Goal: Task Accomplishment & Management: Complete application form

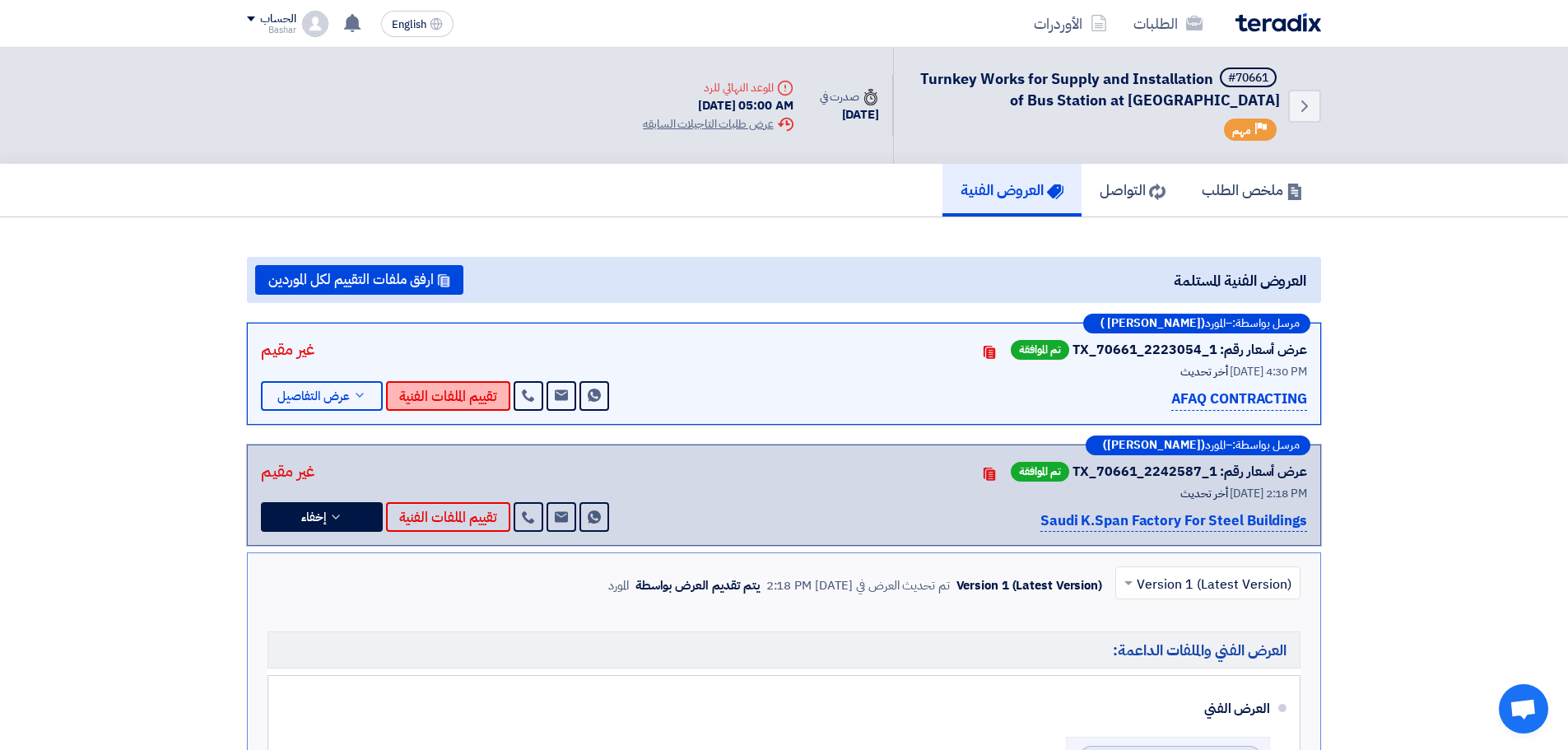
click at [465, 396] on button "تقييم الملفات الفنية" at bounding box center [448, 395] width 124 height 29
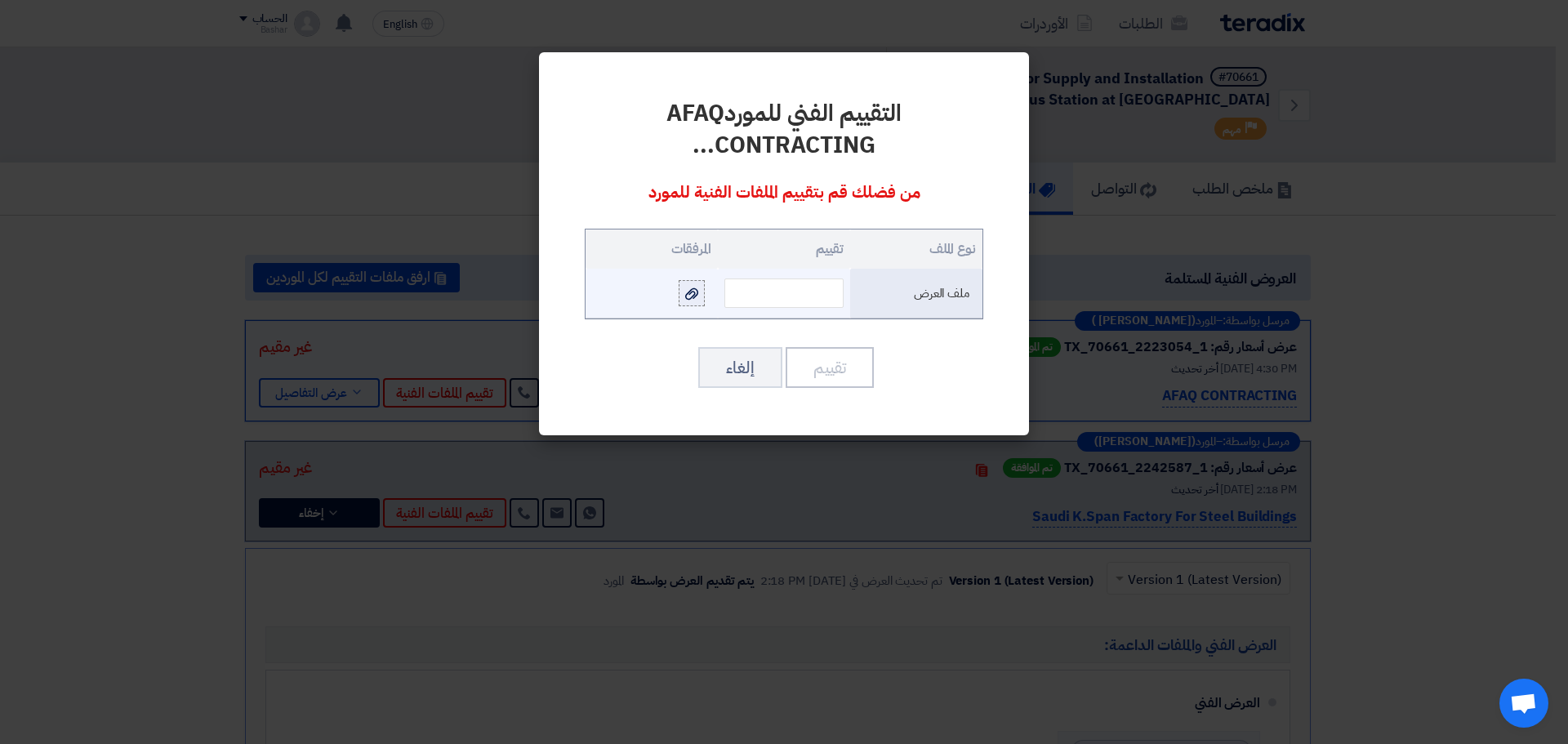
click at [691, 291] on icon at bounding box center [692, 294] width 13 height 13
click at [0, 0] on input "file" at bounding box center [0, 0] width 0 height 0
click at [1455, 315] on modal-container "التقييم الفني للمورد AFAQ CONTRACTING ... من فضلك قم بتقييم الملفات الفنية للمو…" at bounding box center [784, 372] width 1568 height 744
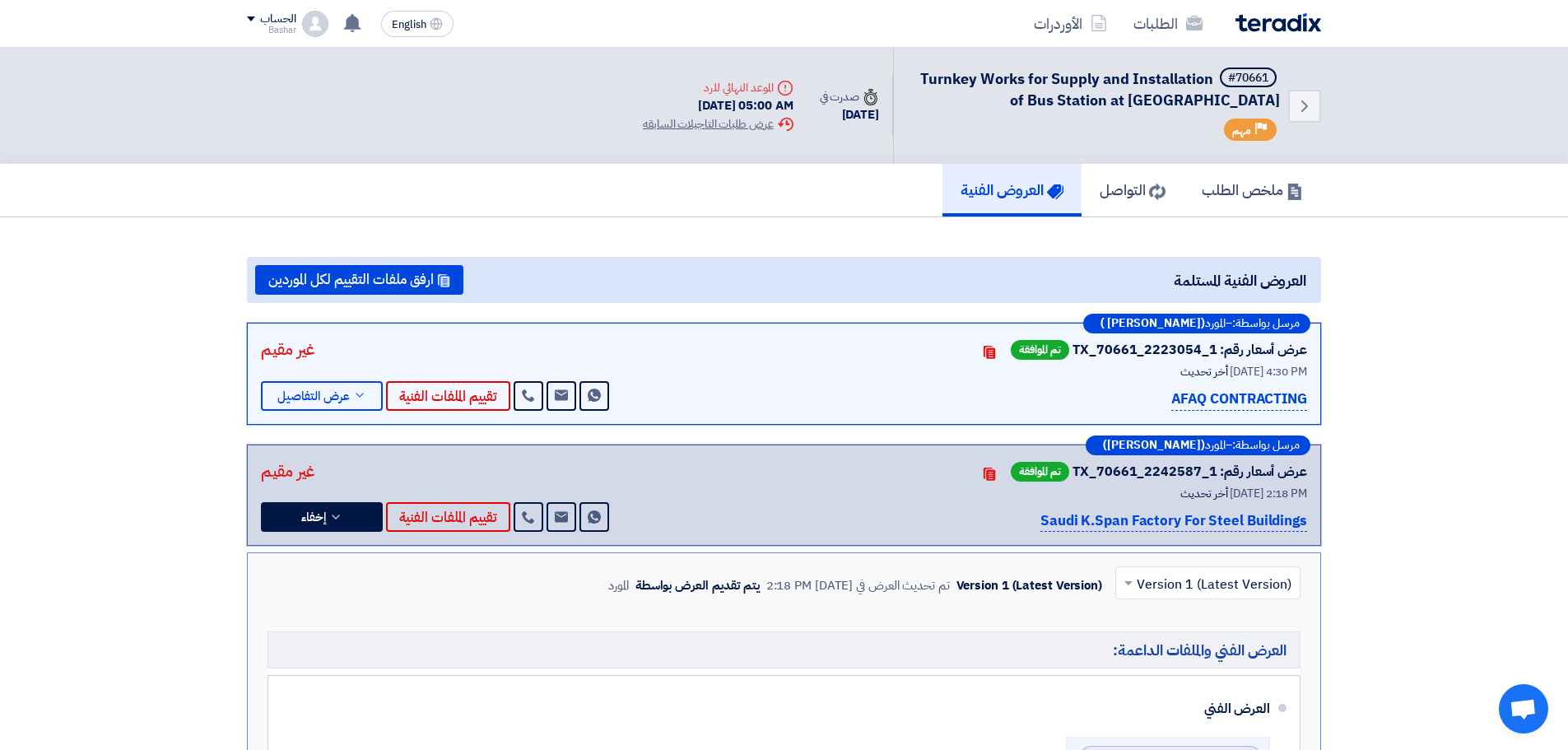
click at [1433, 436] on section "العروض الفنية المستلمة ارفق ملفات التقييم لكل الموردين [GEOGRAPHIC_DATA] بواسطة…" at bounding box center [784, 534] width 1568 height 634
click at [452, 394] on button "تقييم الملفات الفنية" at bounding box center [448, 395] width 124 height 29
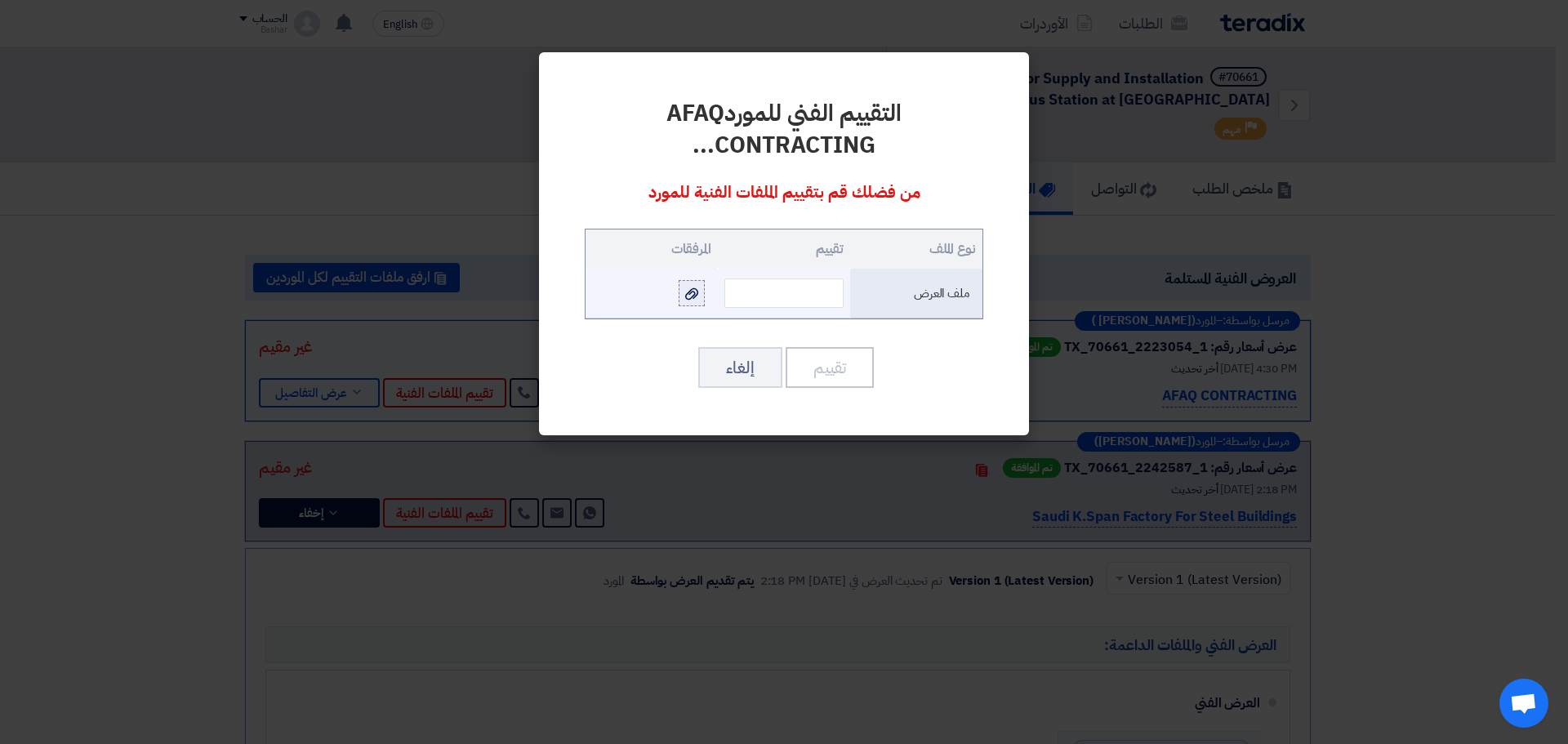
click at [697, 292] on use at bounding box center [692, 293] width 13 height 12
click at [0, 0] on input "file" at bounding box center [0, 0] width 0 height 0
click at [691, 287] on icon at bounding box center [692, 294] width 13 height 13
click at [0, 0] on input "file" at bounding box center [0, 0] width 0 height 0
click at [768, 285] on input "text" at bounding box center [783, 293] width 119 height 29
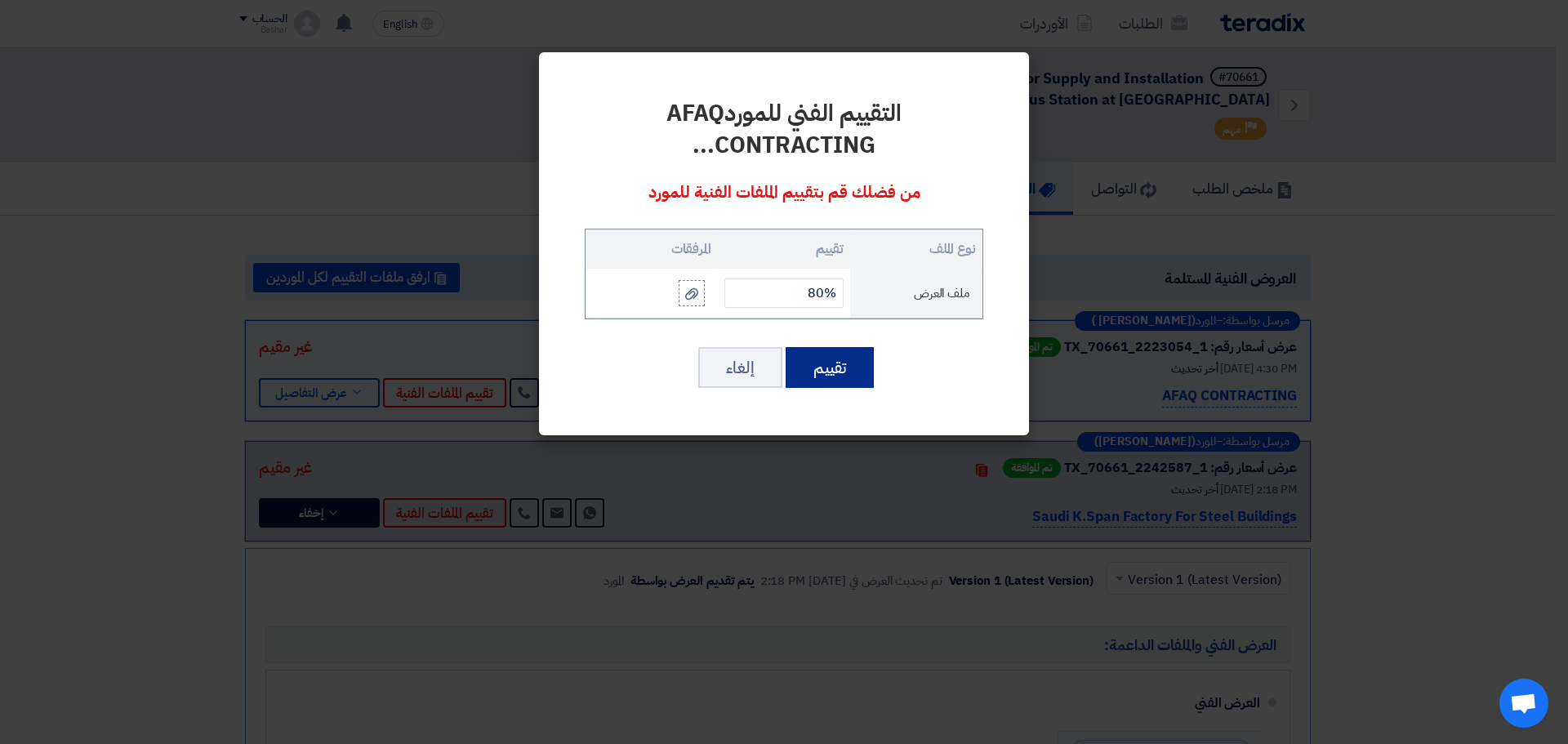
click at [831, 372] on button "تقييم" at bounding box center [830, 367] width 88 height 41
click at [841, 367] on button "تقييم" at bounding box center [830, 367] width 88 height 41
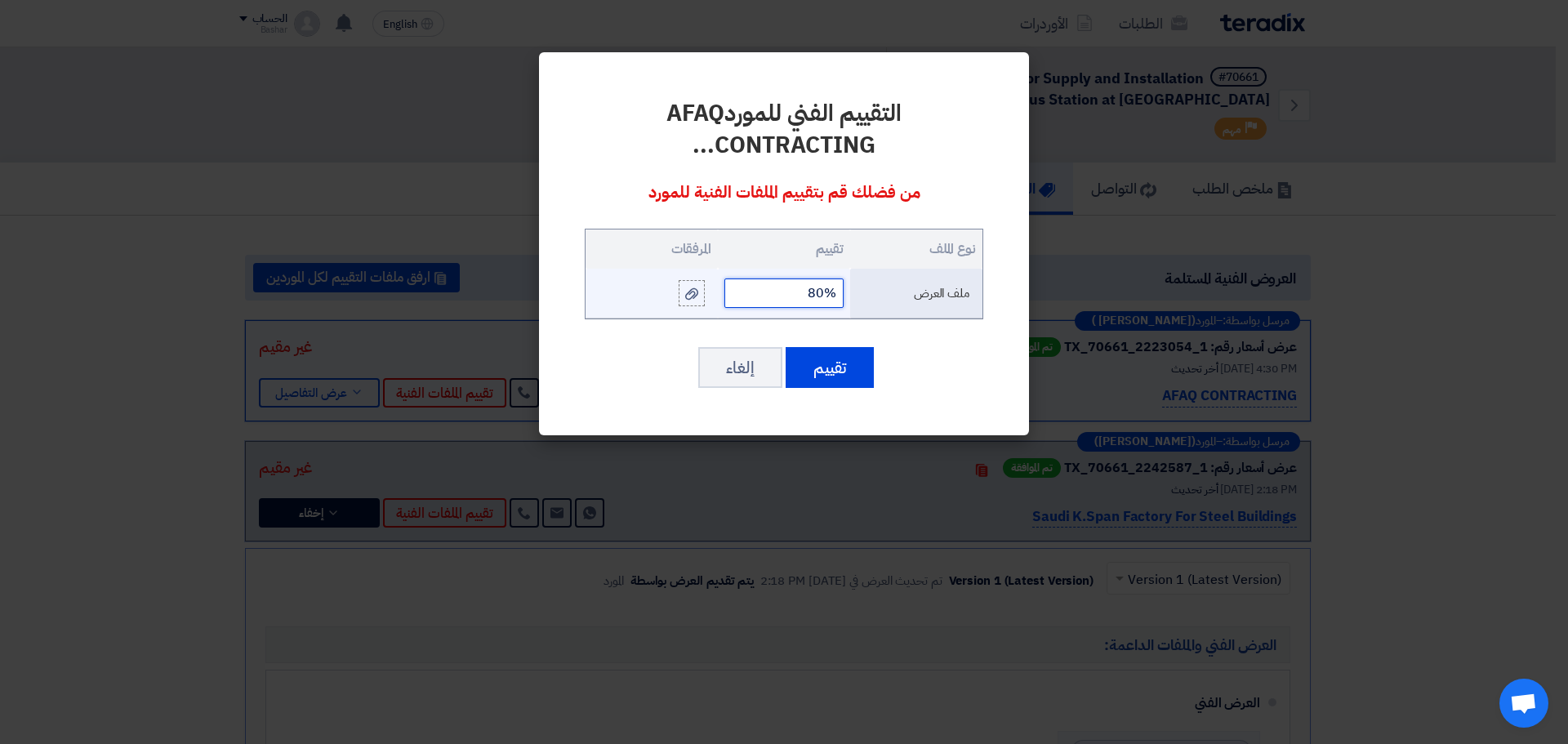
drag, startPoint x: 823, startPoint y: 288, endPoint x: 836, endPoint y: 290, distance: 13.2
click at [836, 290] on input "80%" at bounding box center [783, 293] width 119 height 29
type input "80"
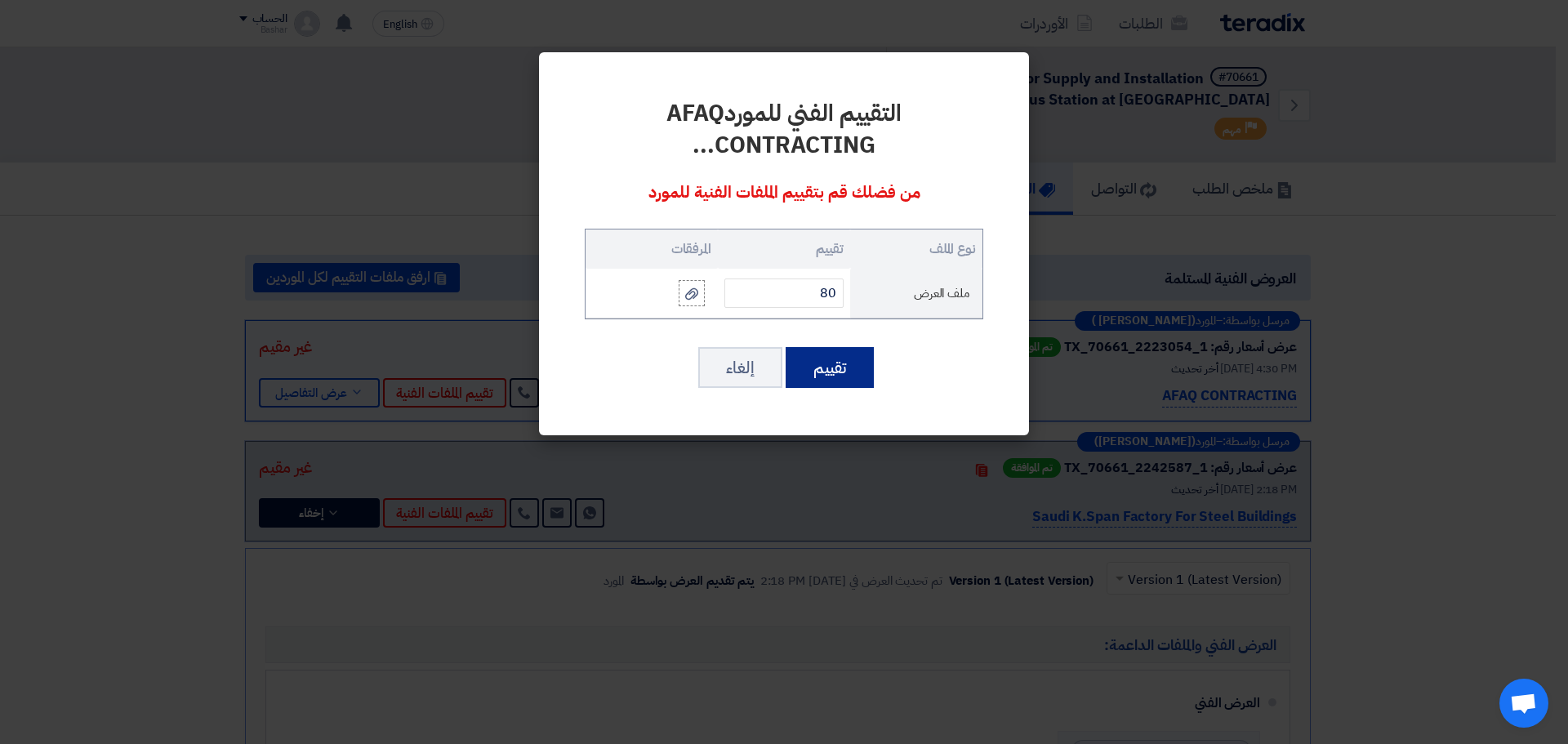
click at [836, 365] on button "تقييم" at bounding box center [830, 367] width 88 height 41
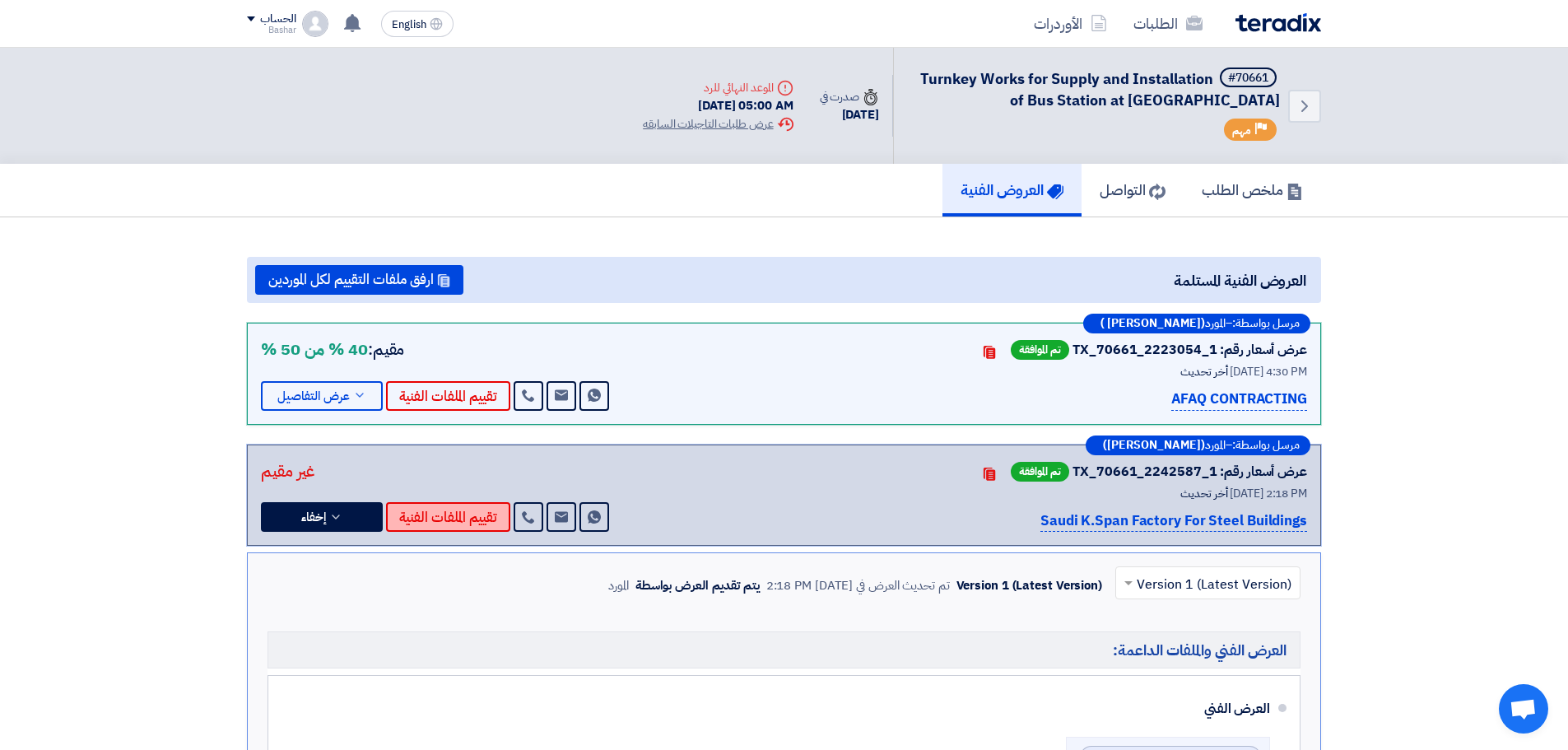
click at [457, 520] on button "تقييم الملفات الفنية" at bounding box center [448, 517] width 124 height 29
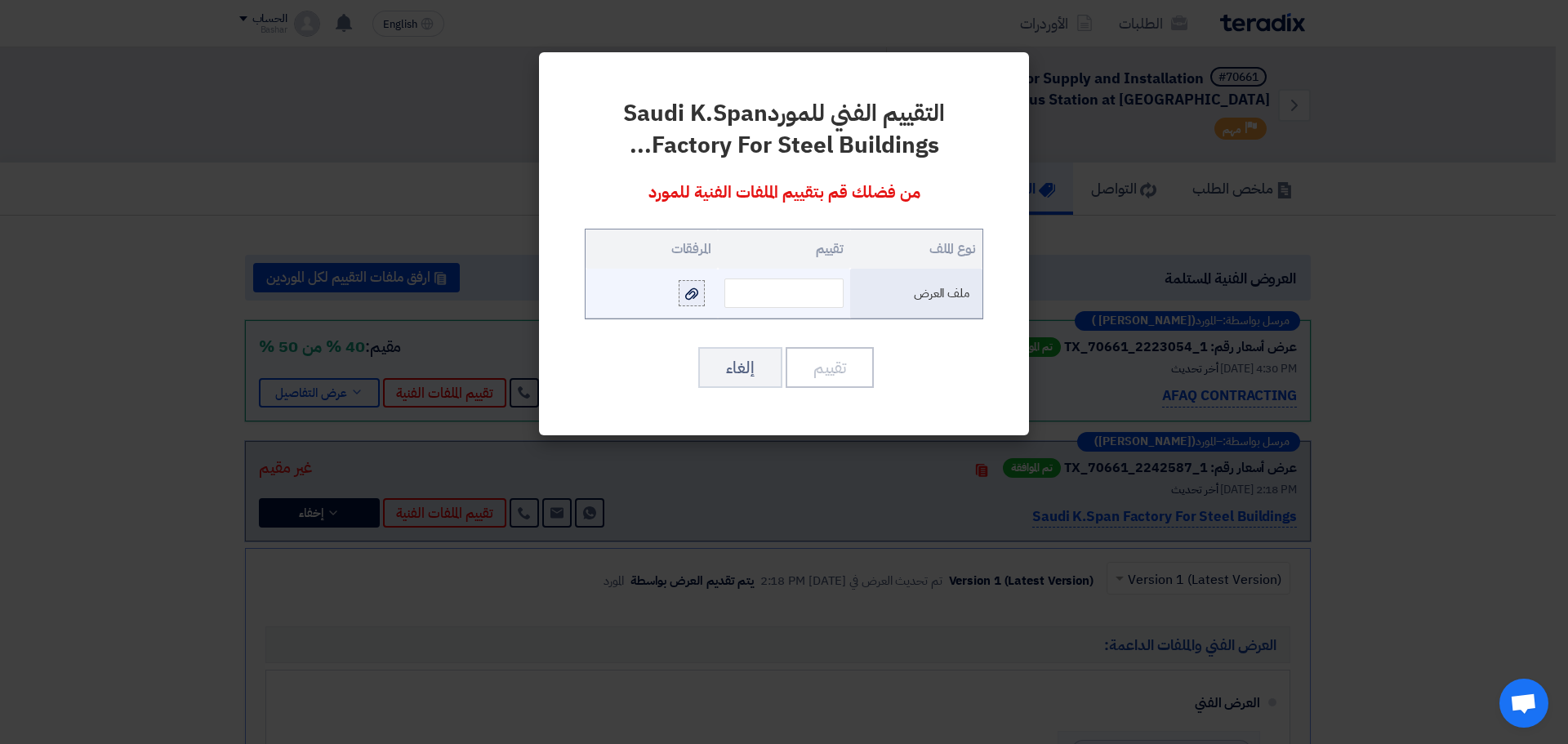
click at [691, 289] on use at bounding box center [692, 293] width 13 height 12
click at [0, 0] on input "file" at bounding box center [0, 0] width 0 height 0
click at [773, 295] on input "text" at bounding box center [783, 293] width 119 height 29
type input "96"
click at [842, 351] on button "تقييم" at bounding box center [830, 367] width 88 height 41
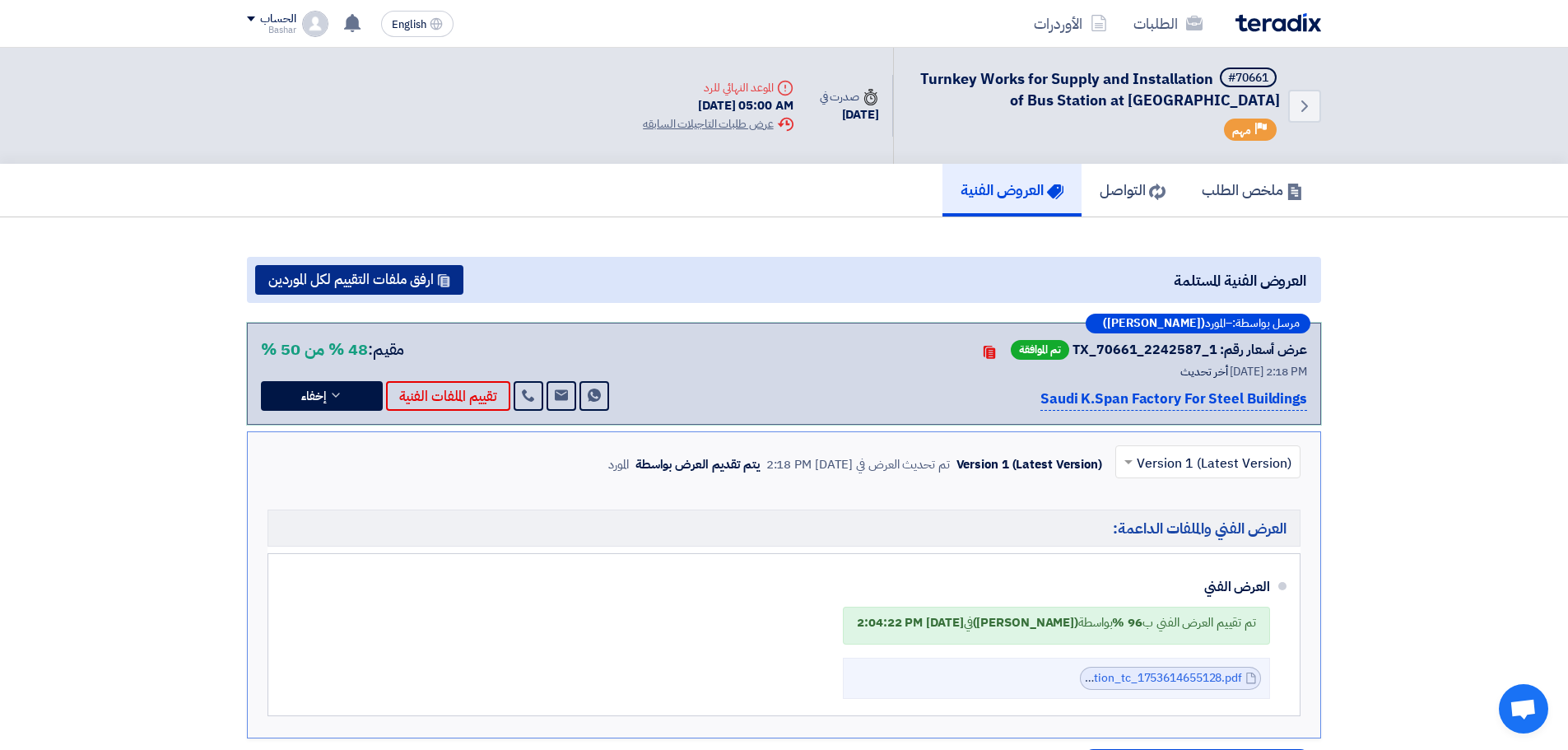
click at [378, 279] on button "ارفق ملفات التقييم لكل الموردين" at bounding box center [359, 279] width 208 height 29
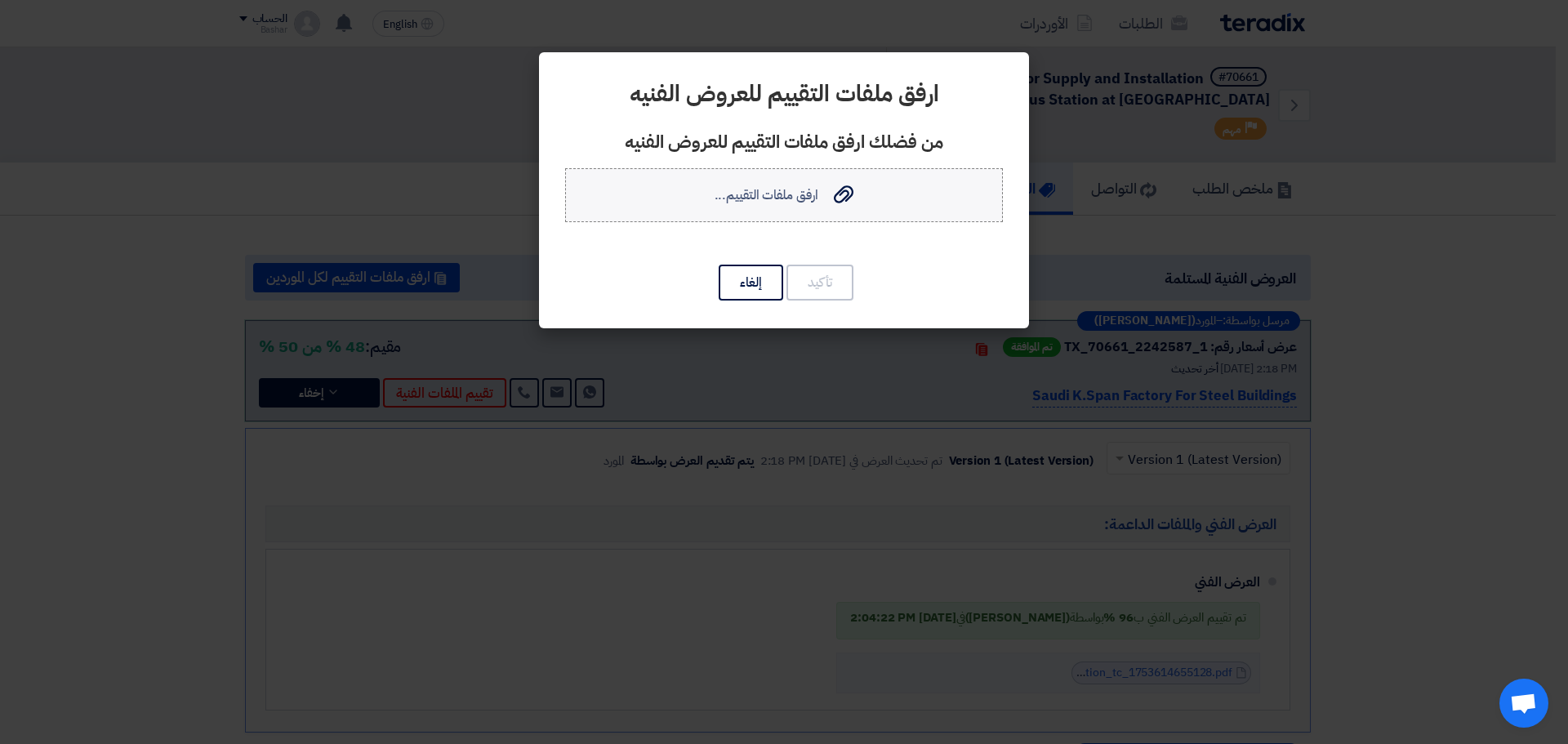
click at [788, 196] on span "ارفق ملفات التقييم..." at bounding box center [767, 196] width 104 height 20
click at [0, 0] on input "ارفق ملفات التقييم... ارفق ملفات التقييم..." at bounding box center [0, 0] width 0 height 0
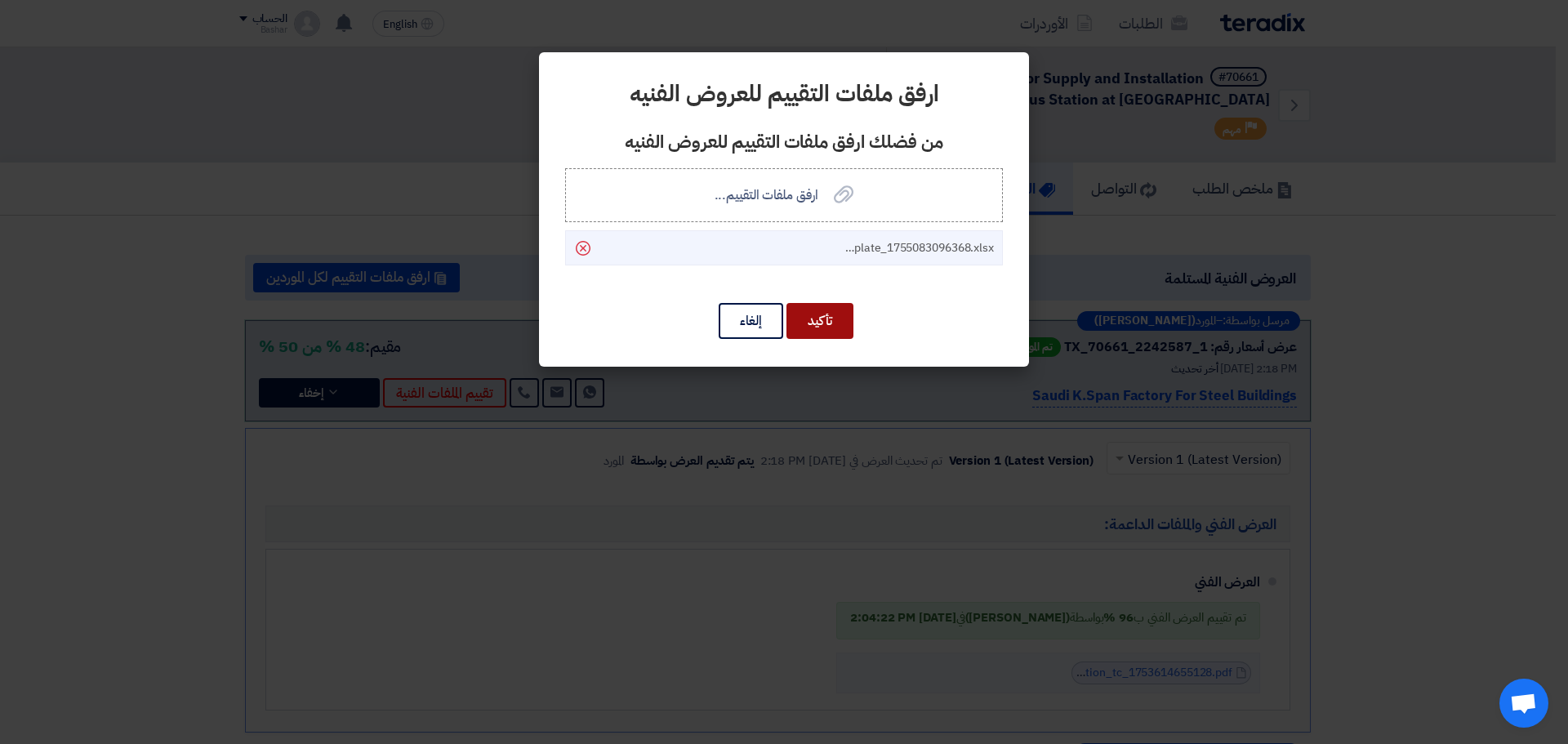
click at [826, 314] on button "تأكيد" at bounding box center [820, 320] width 67 height 36
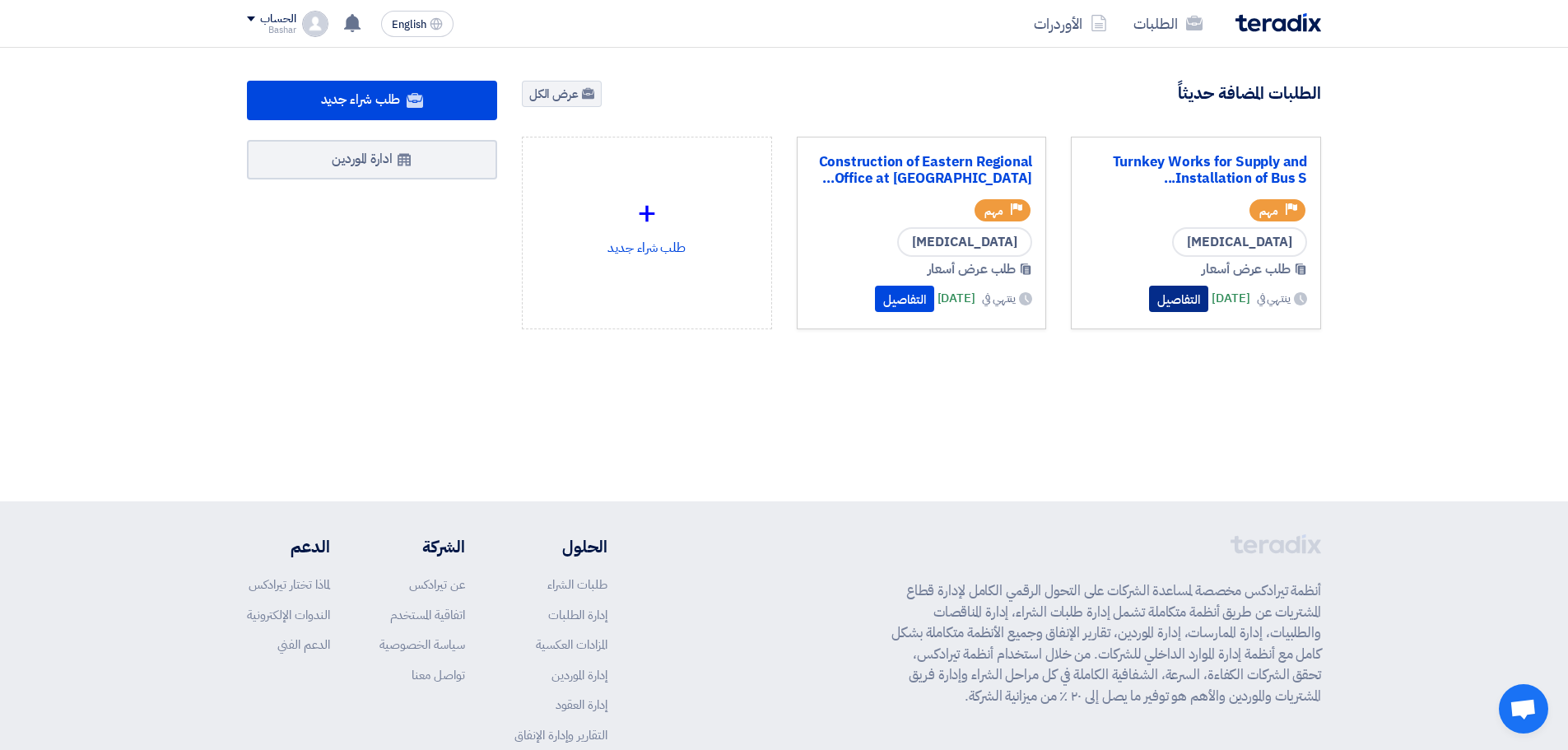
click at [1149, 294] on button "التفاصيل" at bounding box center [1179, 298] width 60 height 26
